Goal: Check status: Check status

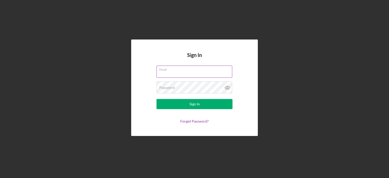
click at [171, 78] on div "Email" at bounding box center [194, 72] width 76 height 13
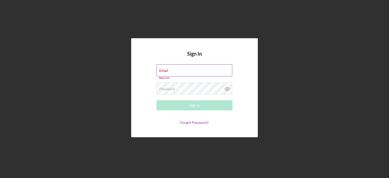
click at [172, 73] on input "Email" at bounding box center [194, 70] width 76 height 12
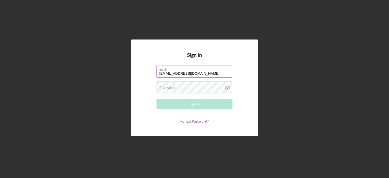
type input "[EMAIL_ADDRESS][DOMAIN_NAME]"
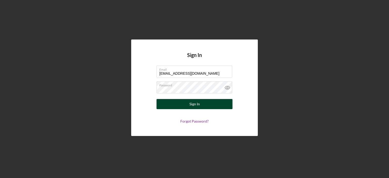
click at [191, 105] on div "Sign In" at bounding box center [194, 104] width 10 height 10
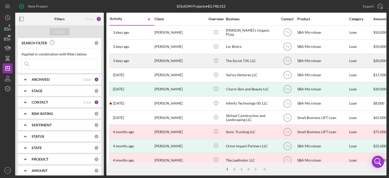
click at [116, 60] on time "3 days ago" at bounding box center [121, 61] width 16 height 4
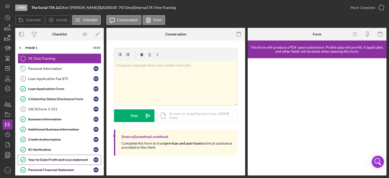
click at [52, 158] on div "Year to Date Profit and Loss statement" at bounding box center [60, 160] width 65 height 4
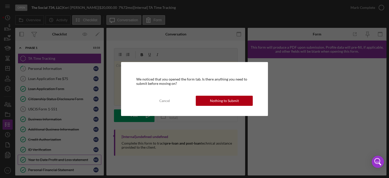
click at [52, 158] on div "We noticed that you opened the form tab. Is there anything you need to submit b…" at bounding box center [194, 89] width 389 height 178
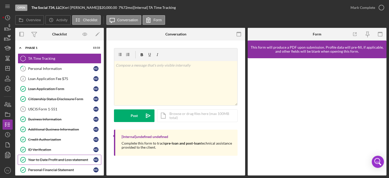
click at [46, 160] on div "Year to Date Profit and Loss statement" at bounding box center [60, 160] width 65 height 4
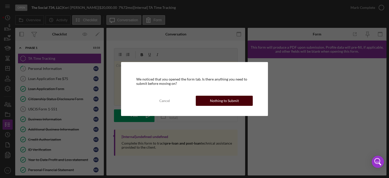
click at [212, 100] on div "Nothing to Submit" at bounding box center [224, 101] width 29 height 10
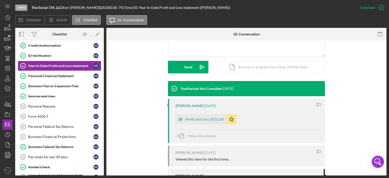
scroll to position [98, 0]
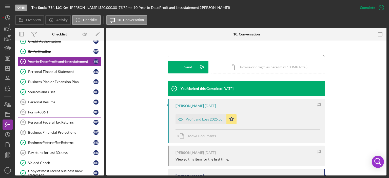
click at [48, 120] on div "Personal Federal Tax Returns" at bounding box center [60, 122] width 65 height 4
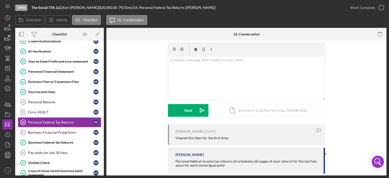
scroll to position [24, 0]
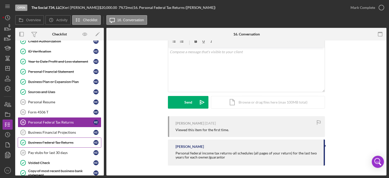
click at [44, 141] on div "Business Federal Tax Returns" at bounding box center [60, 143] width 65 height 4
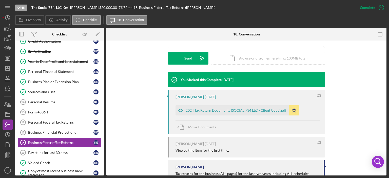
scroll to position [154, 0]
